Goal: Information Seeking & Learning: Learn about a topic

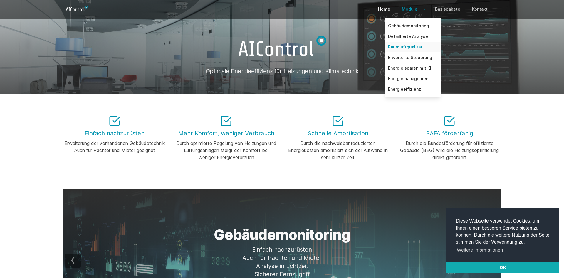
click at [417, 48] on link "Raumluftqualität" at bounding box center [413, 47] width 56 height 11
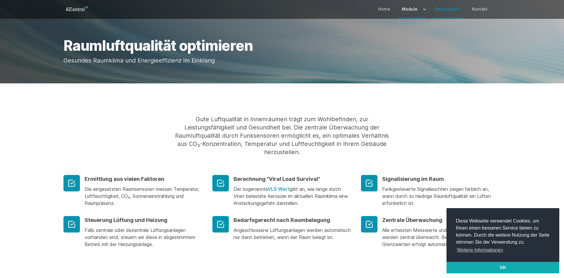
click at [450, 9] on link "Basispakete" at bounding box center [448, 9] width 32 height 17
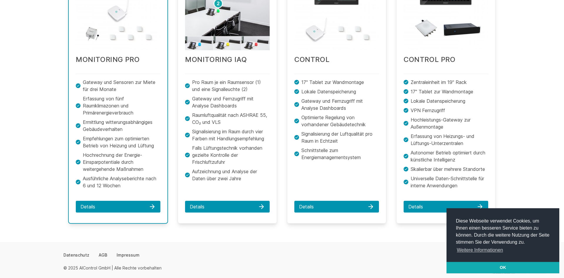
scroll to position [151, 0]
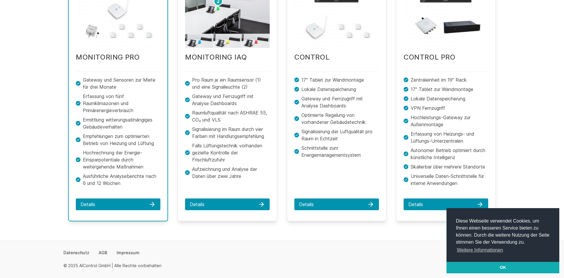
click at [523, 136] on div "Energie sparen zum Festpreis MONITORING PRO Details" at bounding box center [282, 96] width 564 height 290
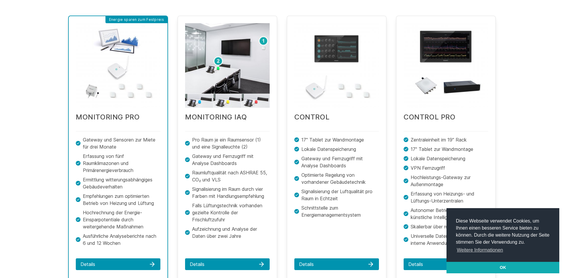
scroll to position [0, 0]
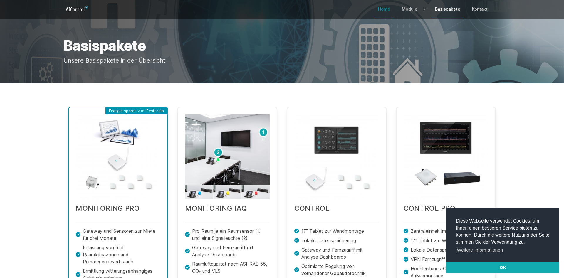
click at [390, 11] on link "Home" at bounding box center [384, 9] width 19 height 17
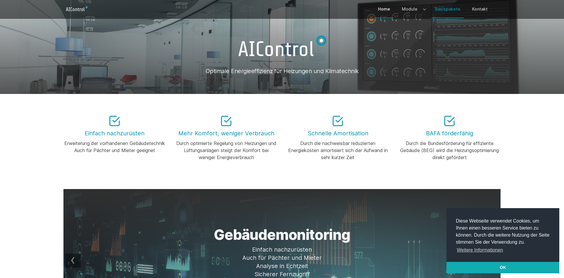
click at [452, 10] on link "Basispakete" at bounding box center [448, 9] width 32 height 17
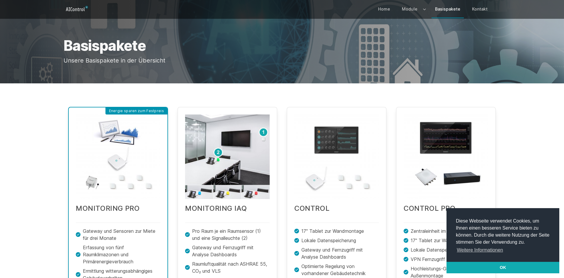
click at [532, 164] on div "Energie sparen zum Festpreis MONITORING PRO Details" at bounding box center [282, 247] width 564 height 290
click at [84, 8] on icon "Logo" at bounding box center [76, 8] width 27 height 9
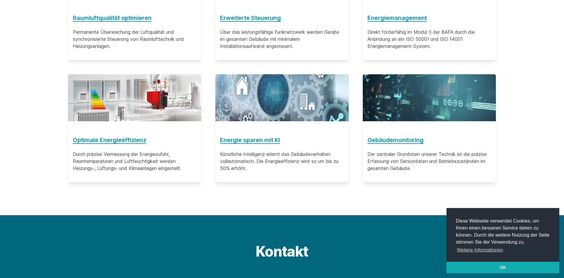
scroll to position [395, 0]
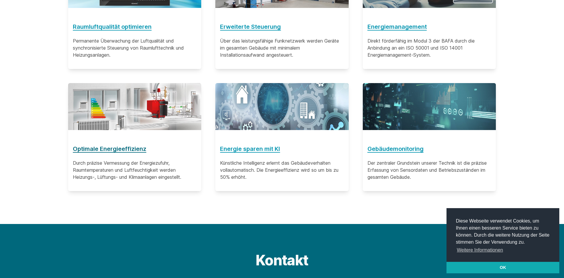
click at [125, 152] on h3 "Optimale Energieeffizienz" at bounding box center [135, 148] width 124 height 9
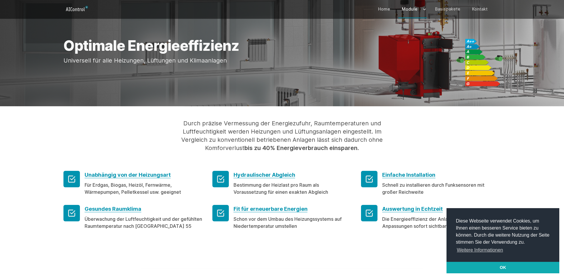
click at [506, 153] on div "Durch präzise Vermessung der Energiezufuhr, Raumtemperaturen und Luftfeuchtigke…" at bounding box center [282, 174] width 452 height 111
click at [392, 9] on link "Home" at bounding box center [384, 9] width 19 height 17
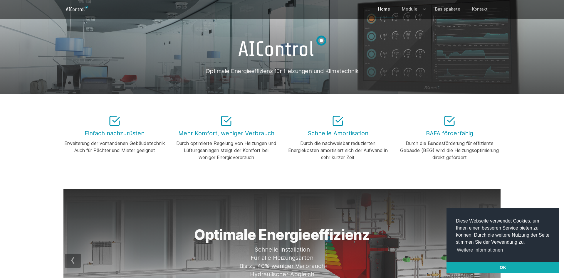
click at [517, 168] on div "Einfach nachzurüsten Erweiterung der vorhandenen Gebäudetechnik Auch für Pächte…" at bounding box center [282, 142] width 564 height 58
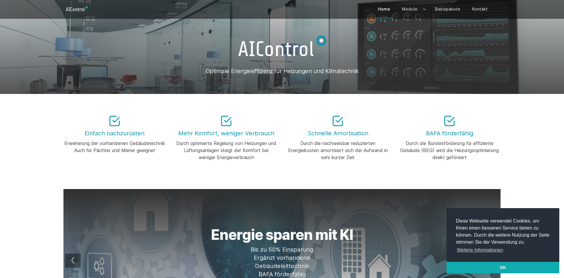
click at [513, 150] on div "Einfach nachzurüsten Erweiterung der vorhandenen Gebäudetechnik Auch für Pächte…" at bounding box center [282, 142] width 564 height 58
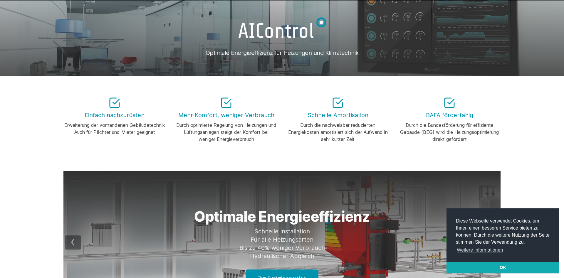
drag, startPoint x: 518, startPoint y: 124, endPoint x: 521, endPoint y: 125, distance: 3.9
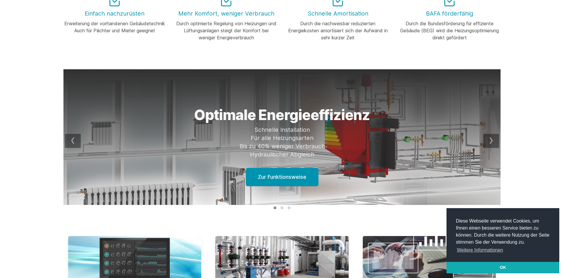
click at [526, 81] on div "Gebäudemonitoring Einfach nachzurüsten Auch für Pächter und Mieter Analyse in E…" at bounding box center [282, 140] width 564 height 143
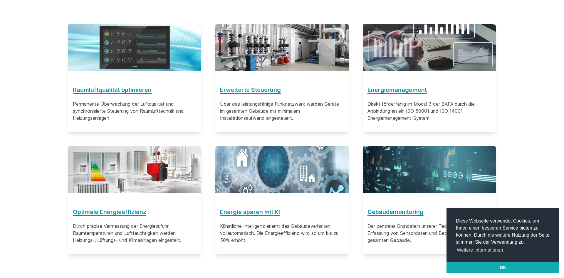
scroll to position [330, 0]
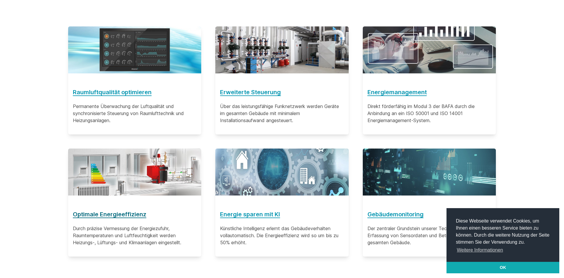
click at [126, 216] on h3 "Optimale Energieeffizienz" at bounding box center [135, 214] width 124 height 9
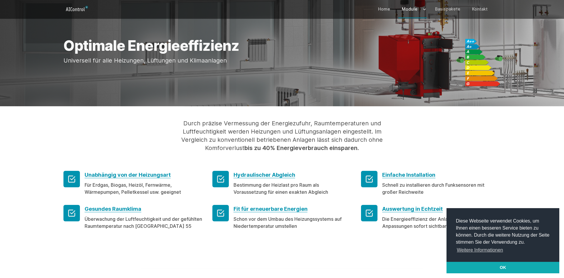
click at [79, 7] on icon "Logo" at bounding box center [76, 8] width 27 height 9
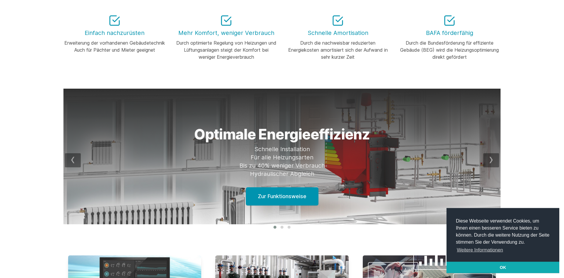
scroll to position [180, 0]
